Goal: Task Accomplishment & Management: Manage account settings

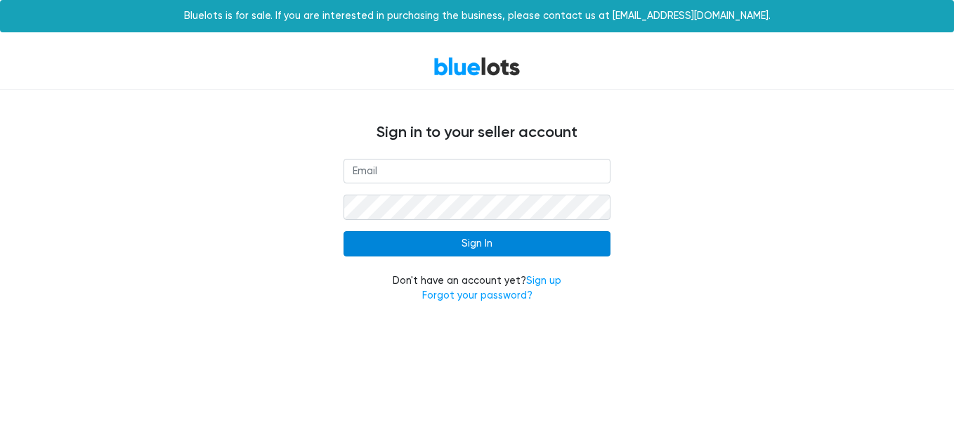
type input "[EMAIL_ADDRESS][DOMAIN_NAME]"
click at [468, 241] on input "Sign In" at bounding box center [476, 243] width 267 height 25
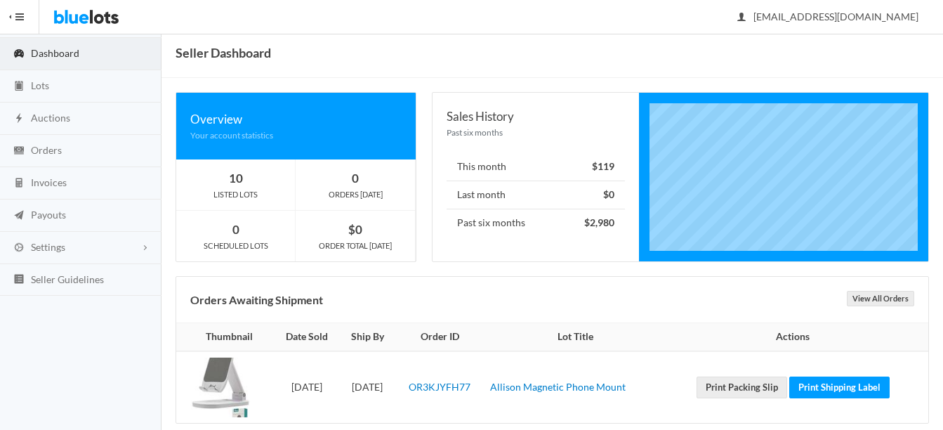
scroll to position [66, 0]
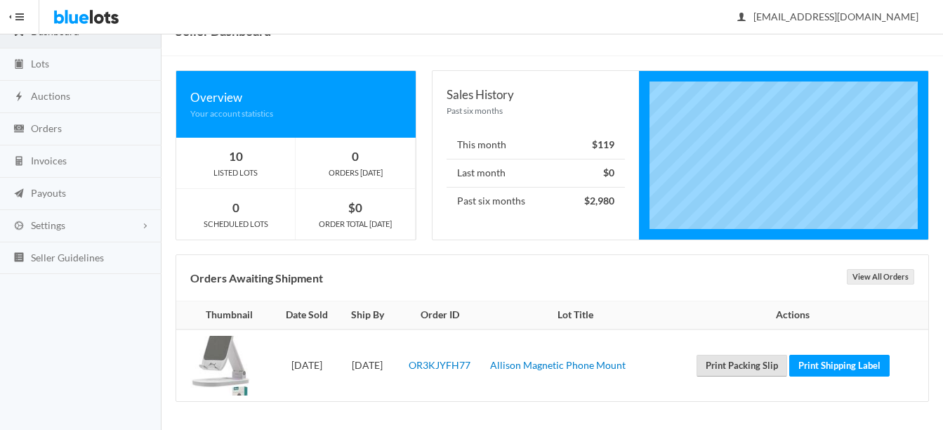
click at [732, 364] on link "Print Packing Slip" at bounding box center [742, 366] width 91 height 22
drag, startPoint x: 861, startPoint y: 362, endPoint x: 545, endPoint y: 57, distance: 439.6
click at [861, 362] on link "Print Shipping Label" at bounding box center [840, 366] width 100 height 22
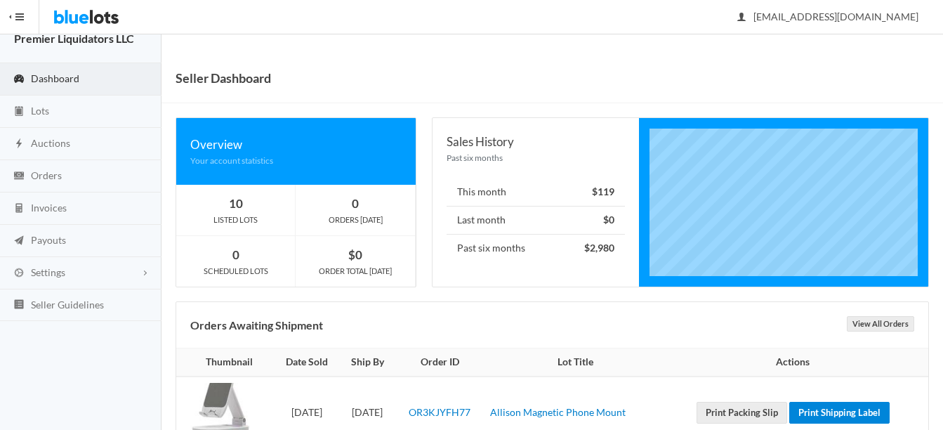
scroll to position [0, 0]
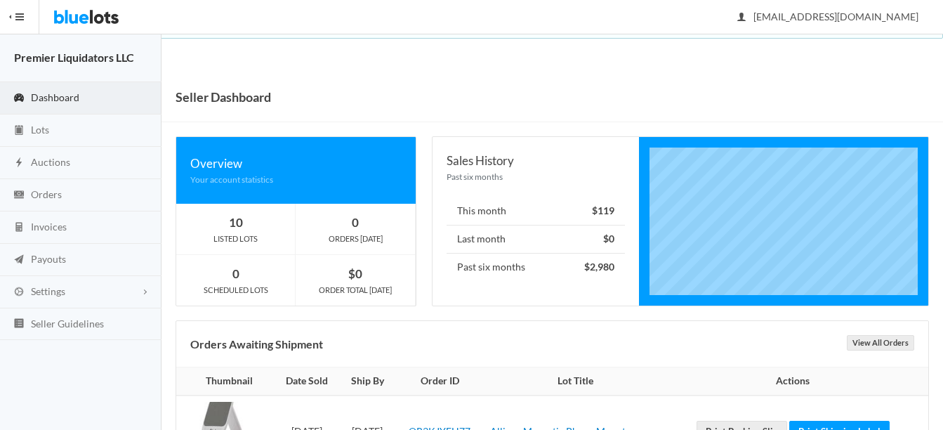
click at [60, 100] on span "Dashboard" at bounding box center [55, 97] width 48 height 12
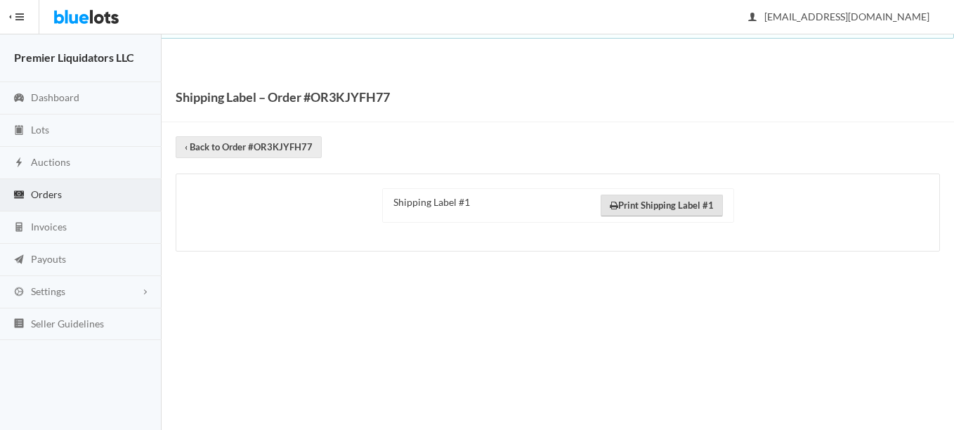
click at [664, 204] on link "Print Shipping Label #1" at bounding box center [662, 206] width 122 height 22
click at [67, 94] on span "Dashboard" at bounding box center [55, 97] width 48 height 12
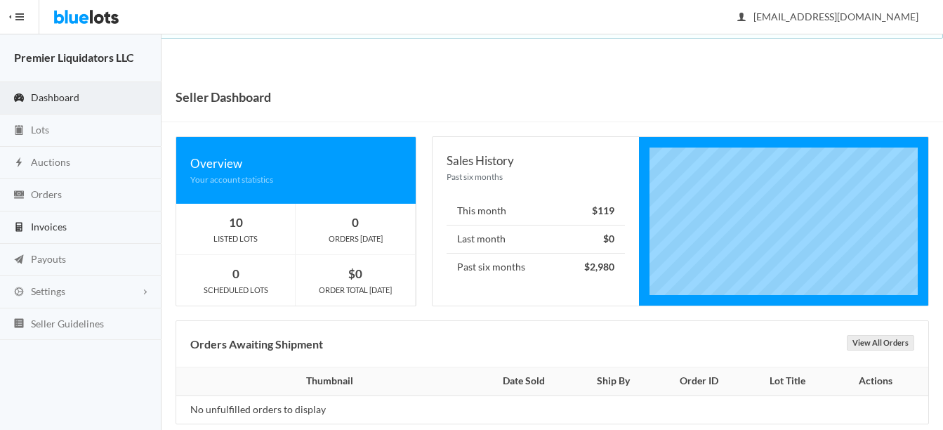
click at [52, 229] on span "Invoices" at bounding box center [49, 227] width 36 height 12
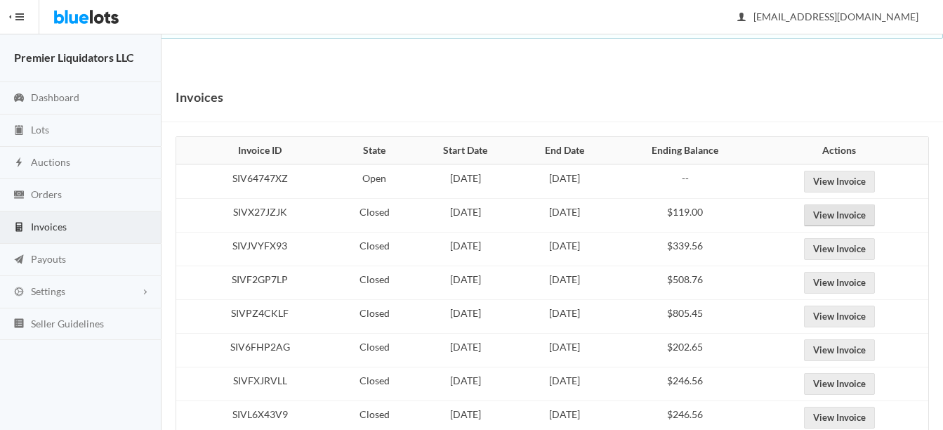
click at [860, 211] on link "View Invoice" at bounding box center [839, 215] width 71 height 22
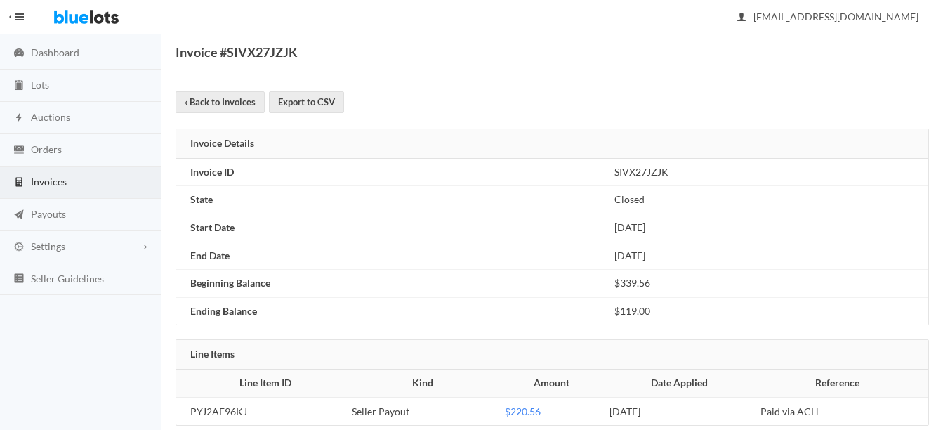
scroll to position [69, 0]
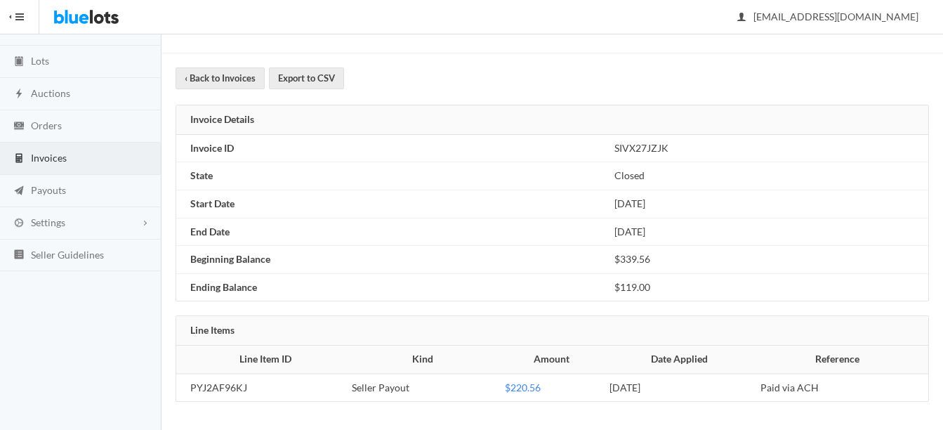
click at [58, 157] on span "Invoices" at bounding box center [49, 158] width 36 height 12
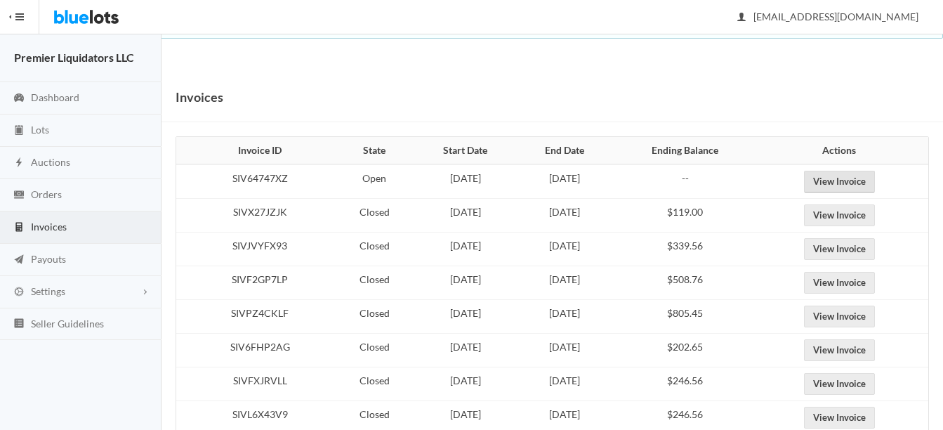
click at [845, 183] on link "View Invoice" at bounding box center [839, 182] width 71 height 22
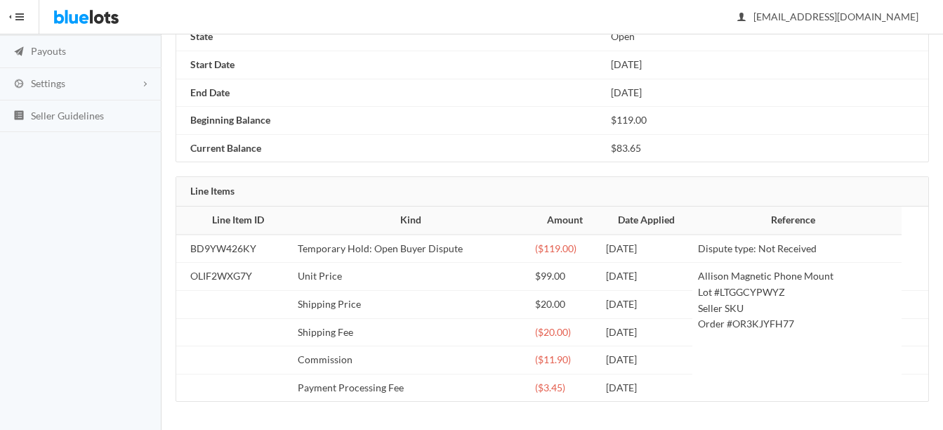
scroll to position [138, 0]
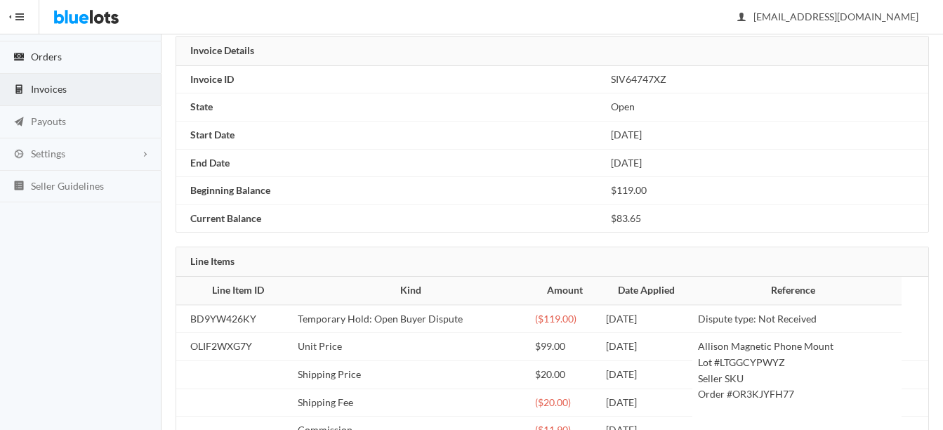
click at [46, 48] on link "Orders" at bounding box center [81, 57] width 162 height 32
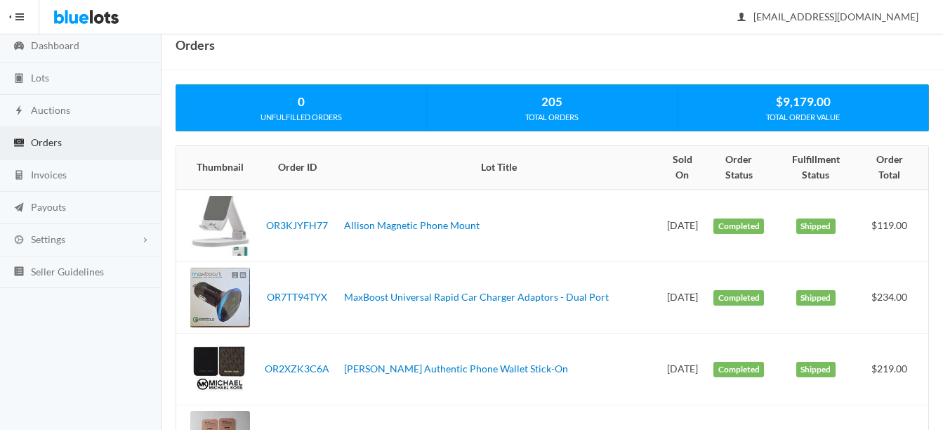
scroll to position [70, 0]
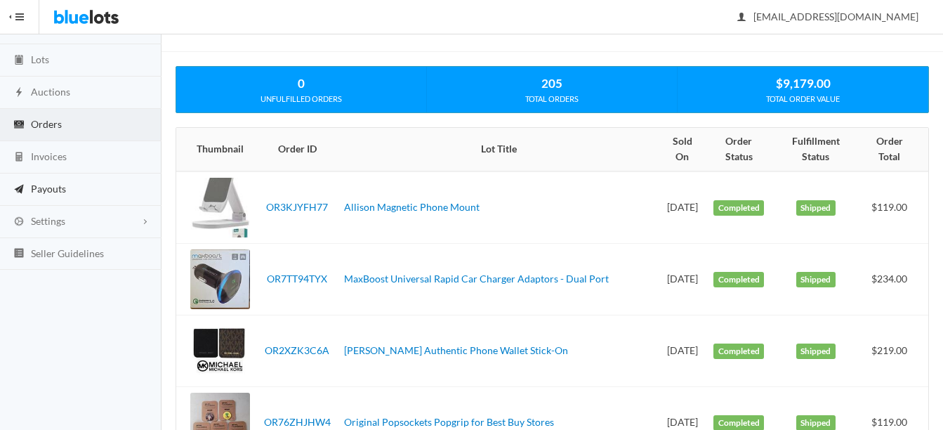
click at [45, 190] on span "Payouts" at bounding box center [48, 189] width 35 height 12
